Goal: Task Accomplishment & Management: Manage account settings

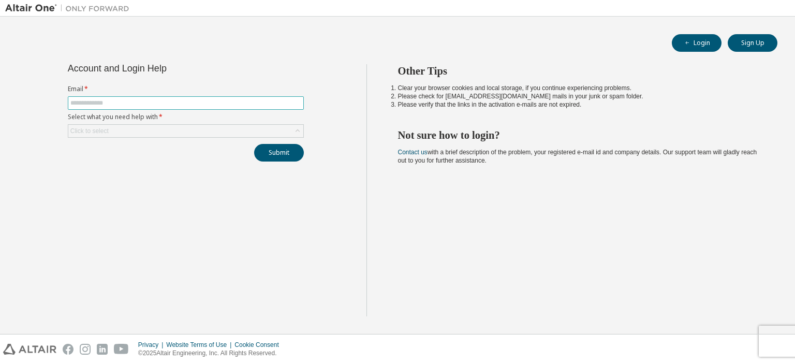
click at [180, 103] on input "text" at bounding box center [185, 103] width 231 height 8
type input "**********"
click at [165, 125] on div "Click to select" at bounding box center [185, 131] width 235 height 12
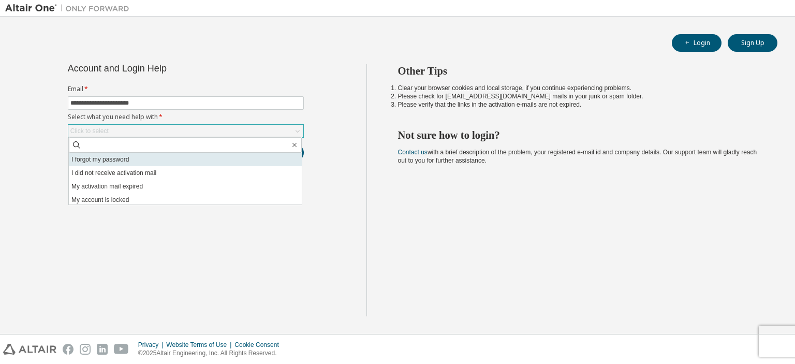
click at [140, 159] on li "I forgot my password" at bounding box center [185, 159] width 233 height 13
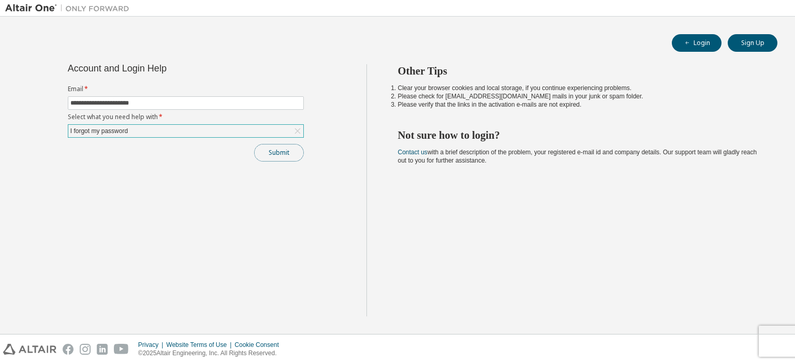
click at [257, 155] on button "Submit" at bounding box center [279, 153] width 50 height 18
click at [274, 148] on button "Submit" at bounding box center [279, 153] width 50 height 18
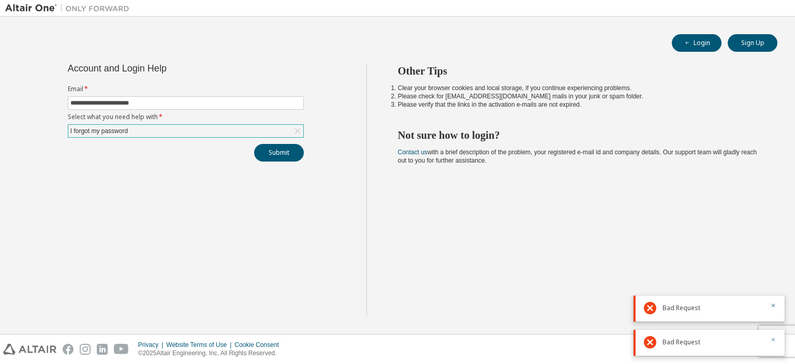
click at [774, 341] on icon "button" at bounding box center [773, 339] width 6 height 6
click at [774, 362] on icon "button" at bounding box center [773, 365] width 6 height 6
click at [774, 341] on icon "button" at bounding box center [773, 339] width 6 height 6
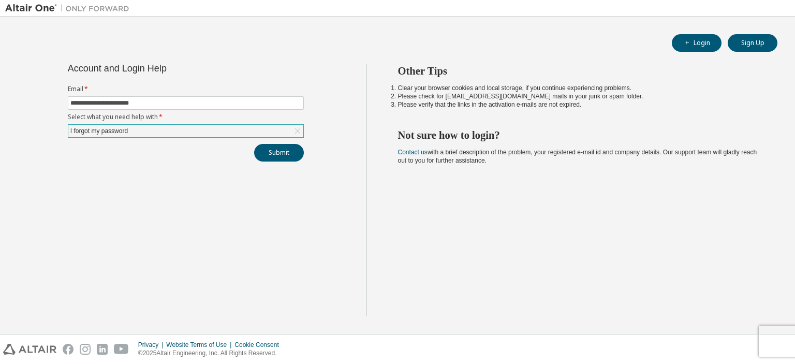
click at [774, 338] on div "Privacy Website Terms of Use Cookie Consent © 2025 Altair Engineering, Inc. All…" at bounding box center [397, 348] width 795 height 29
